Goal: Browse casually

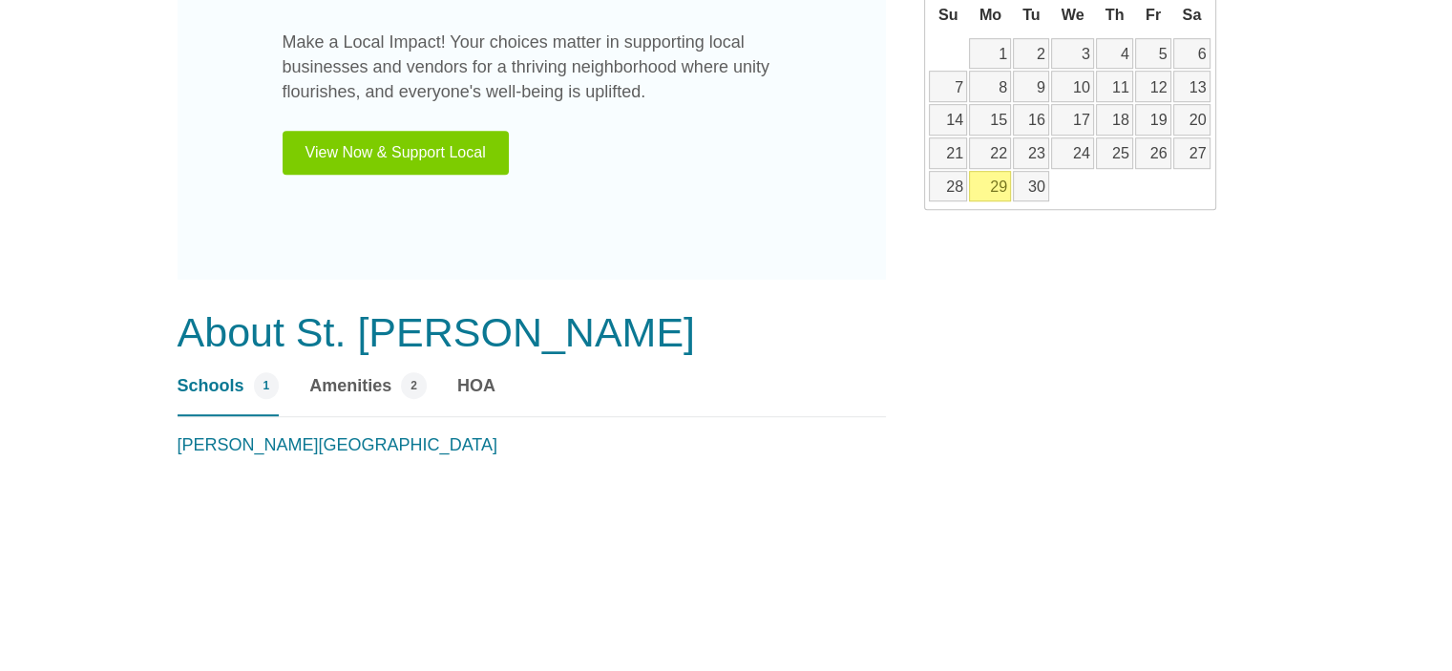
scroll to position [1241, 0]
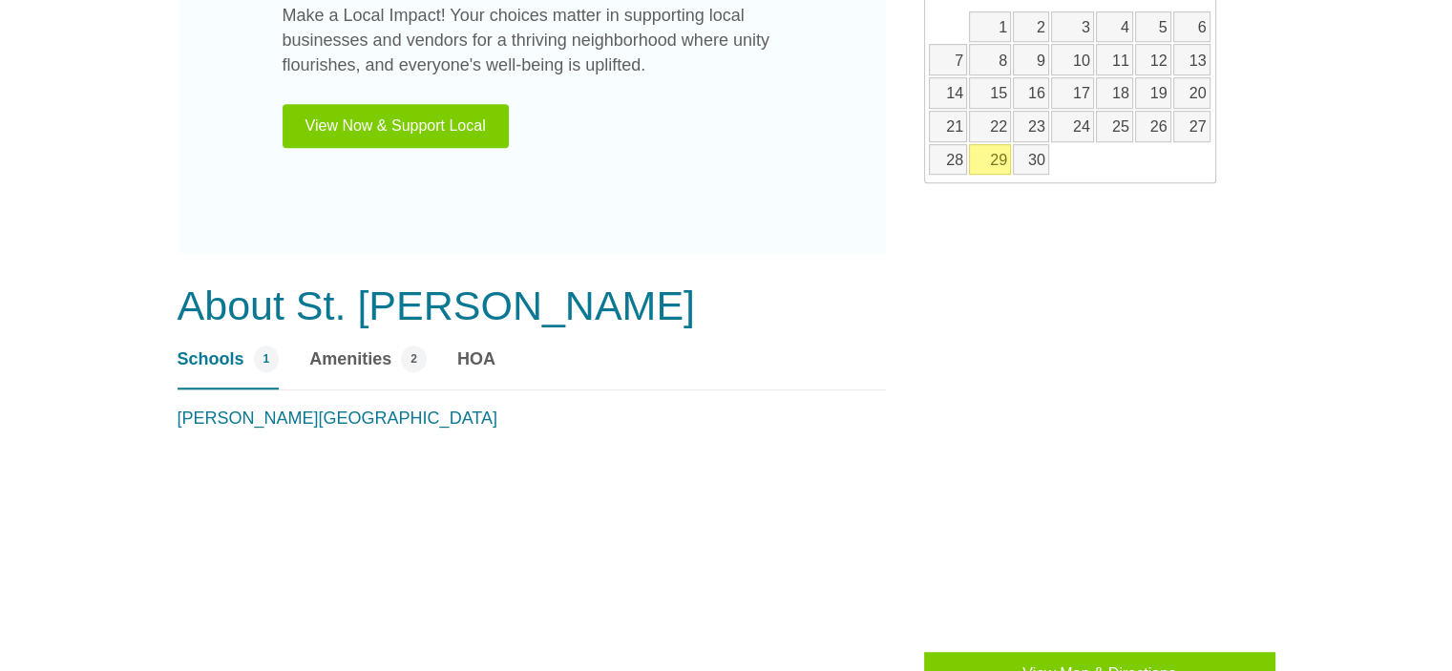
click at [988, 156] on link "29" at bounding box center [990, 159] width 42 height 31
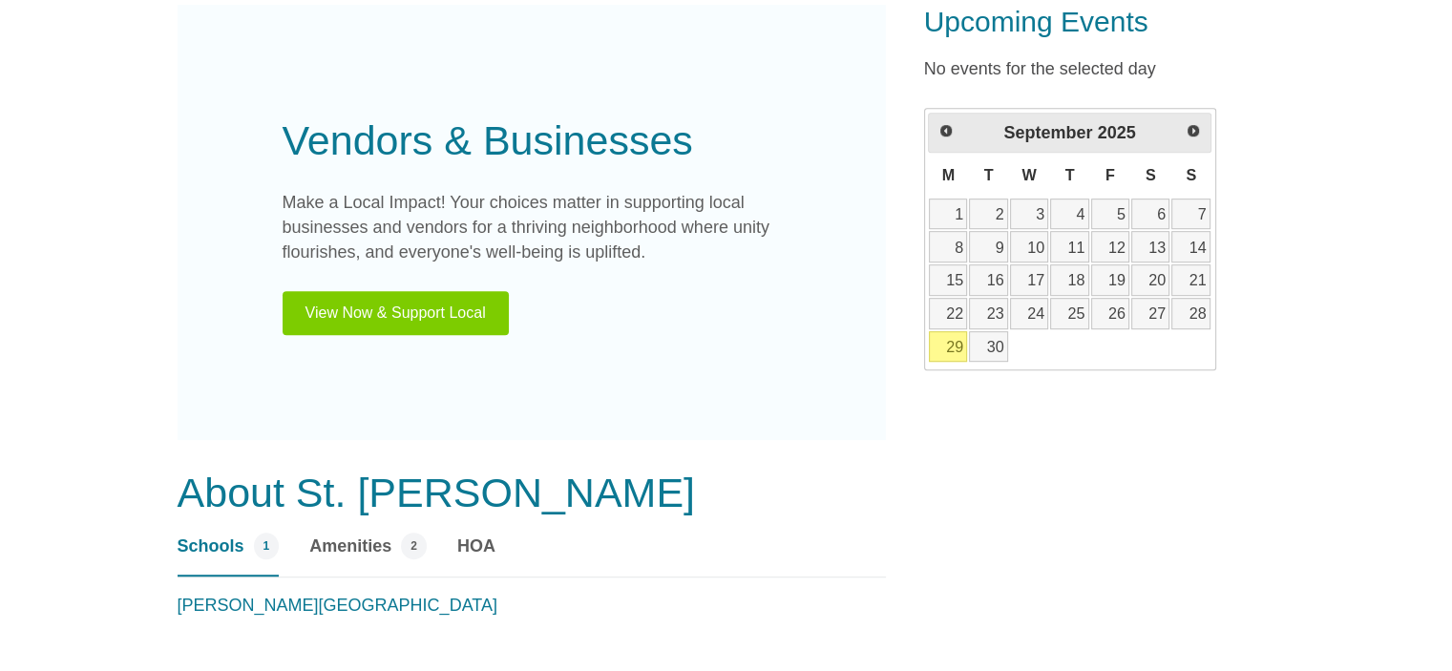
scroll to position [1050, 0]
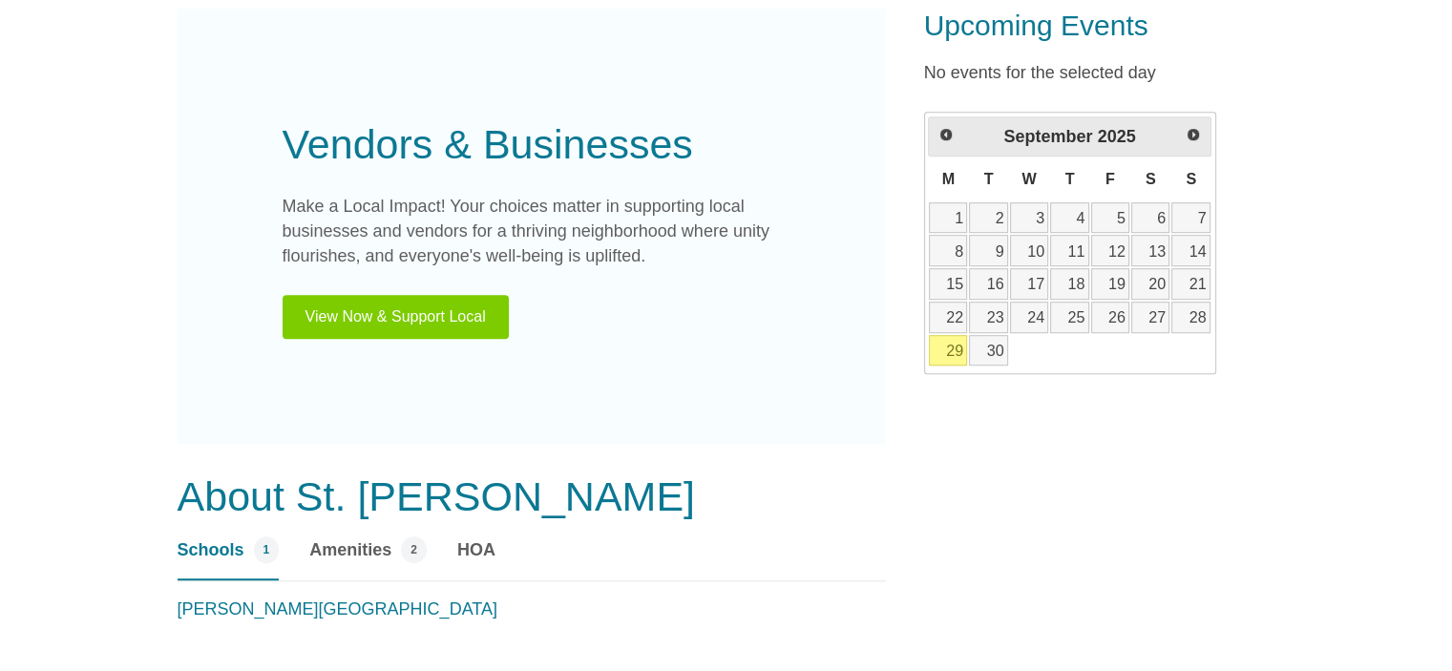
click at [957, 344] on link "29" at bounding box center [948, 350] width 38 height 31
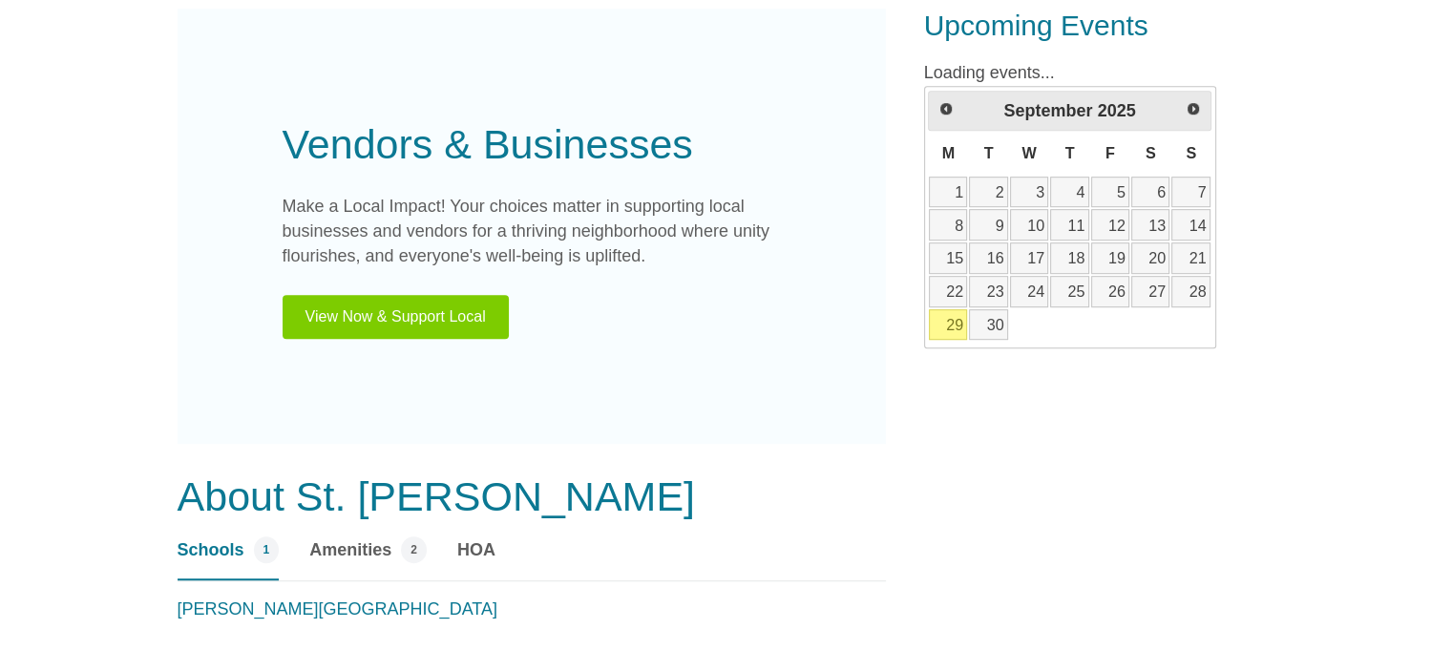
click at [951, 326] on link "29" at bounding box center [948, 324] width 38 height 31
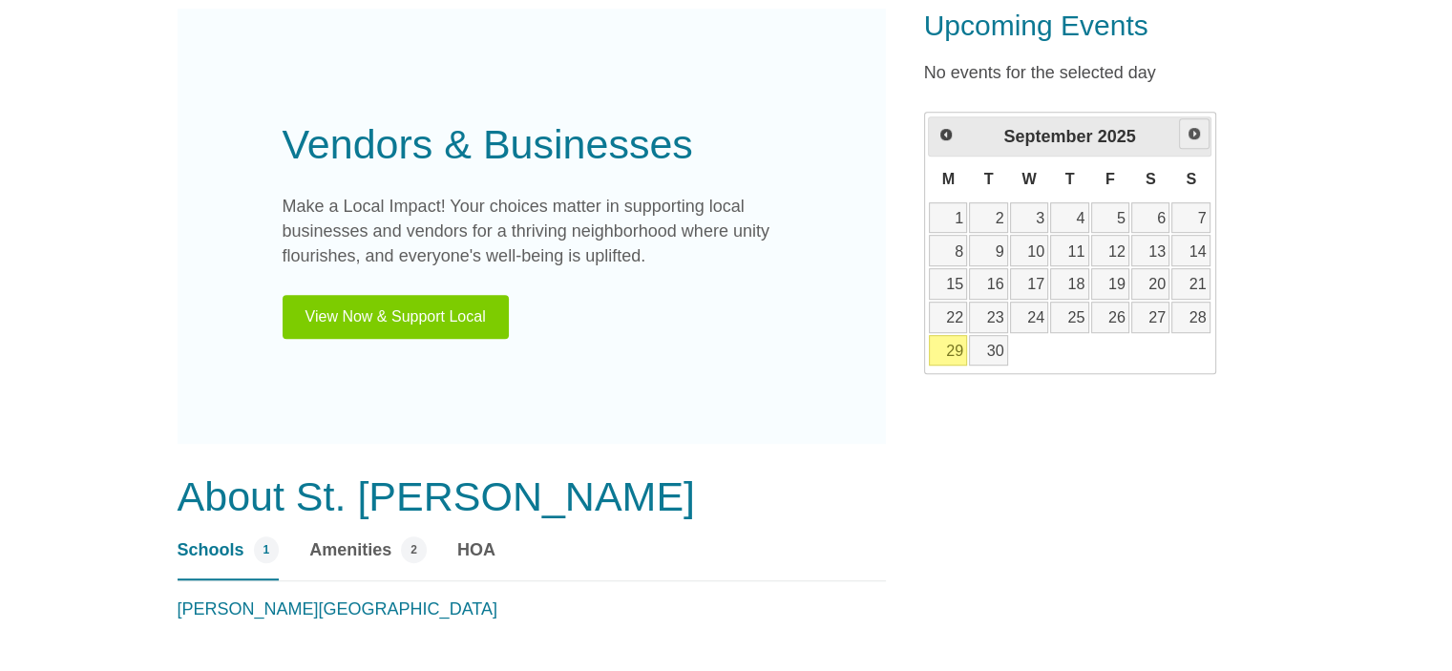
click at [1197, 133] on span "Next" at bounding box center [1193, 133] width 15 height 15
click at [946, 128] on span "Previous" at bounding box center [944, 133] width 15 height 15
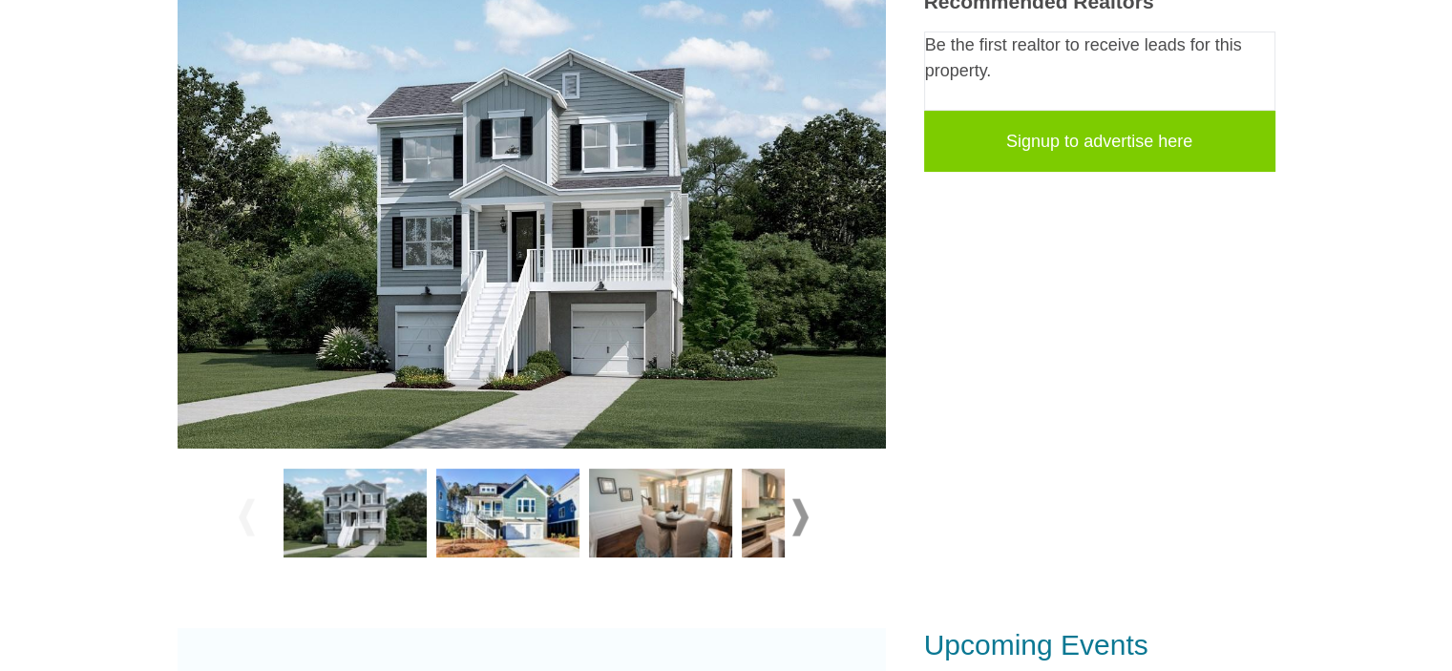
scroll to position [429, 0]
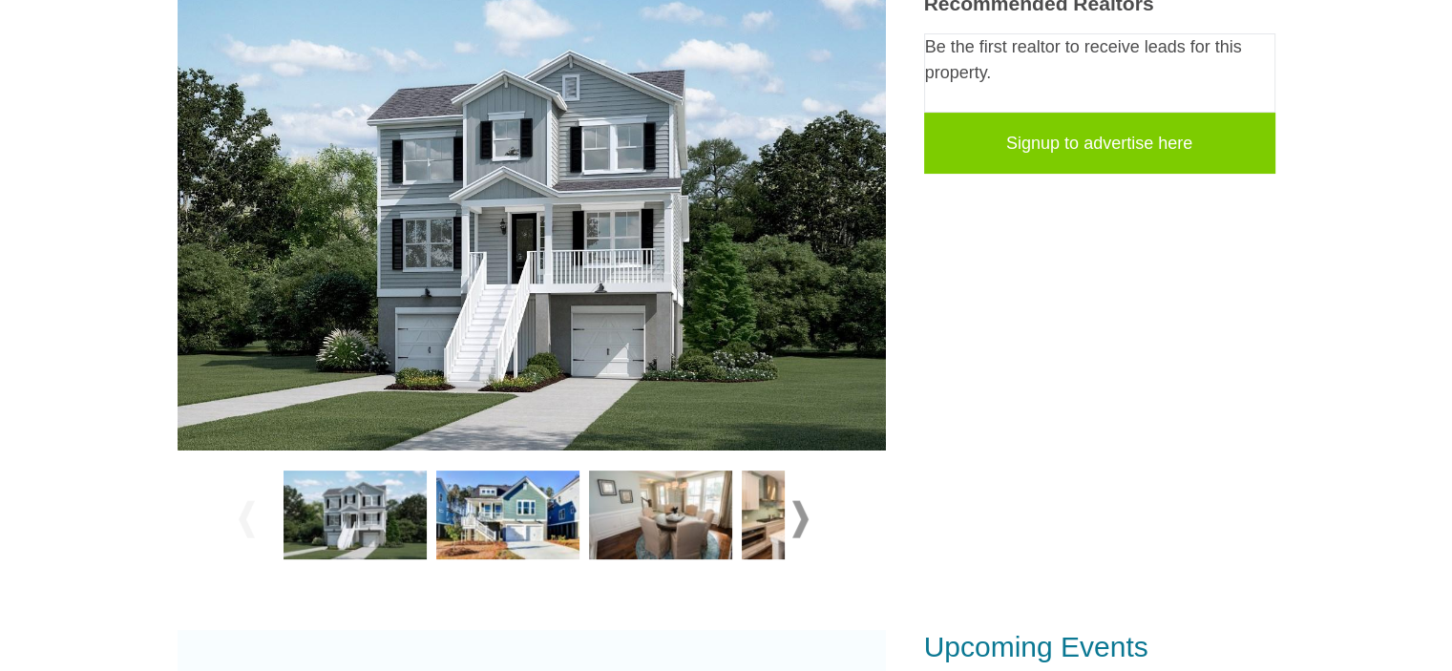
click at [798, 516] on span at bounding box center [800, 518] width 16 height 37
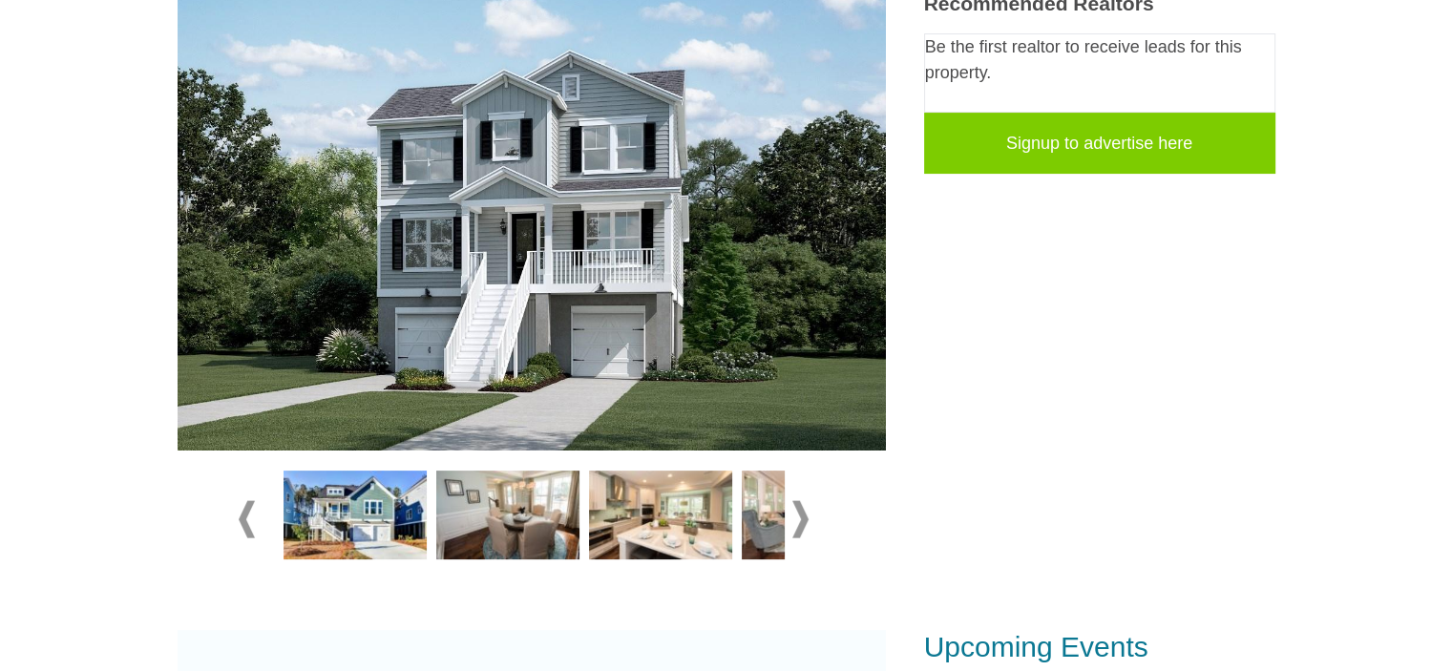
click at [804, 516] on span at bounding box center [800, 518] width 16 height 37
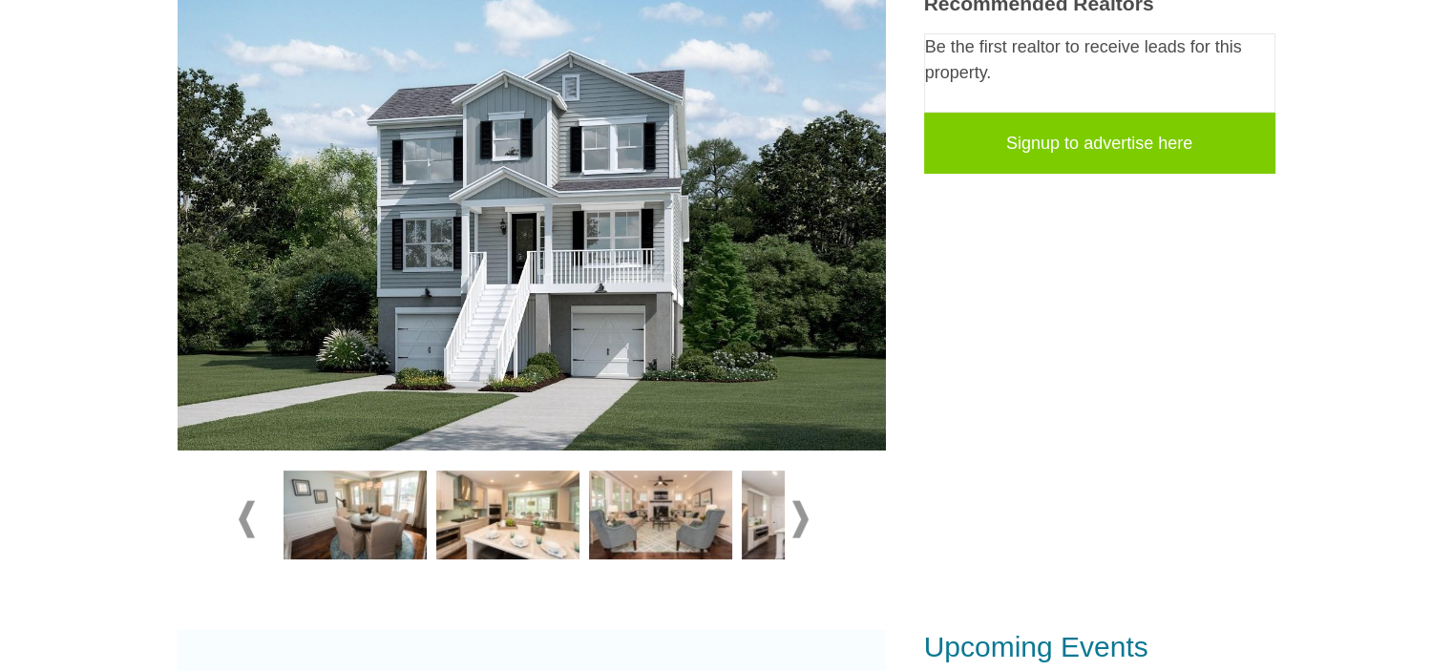
click at [804, 516] on span at bounding box center [800, 518] width 16 height 37
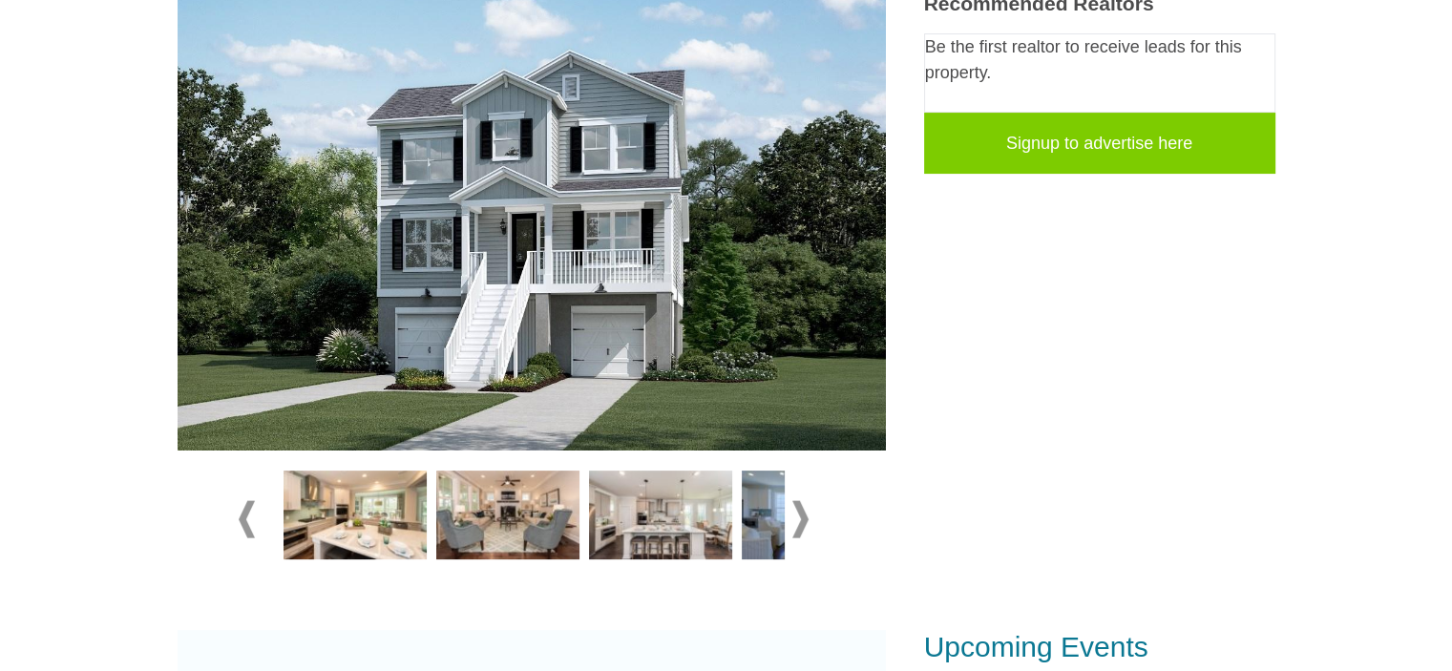
click at [804, 516] on span at bounding box center [800, 518] width 16 height 37
